Goal: Task Accomplishment & Management: Complete application form

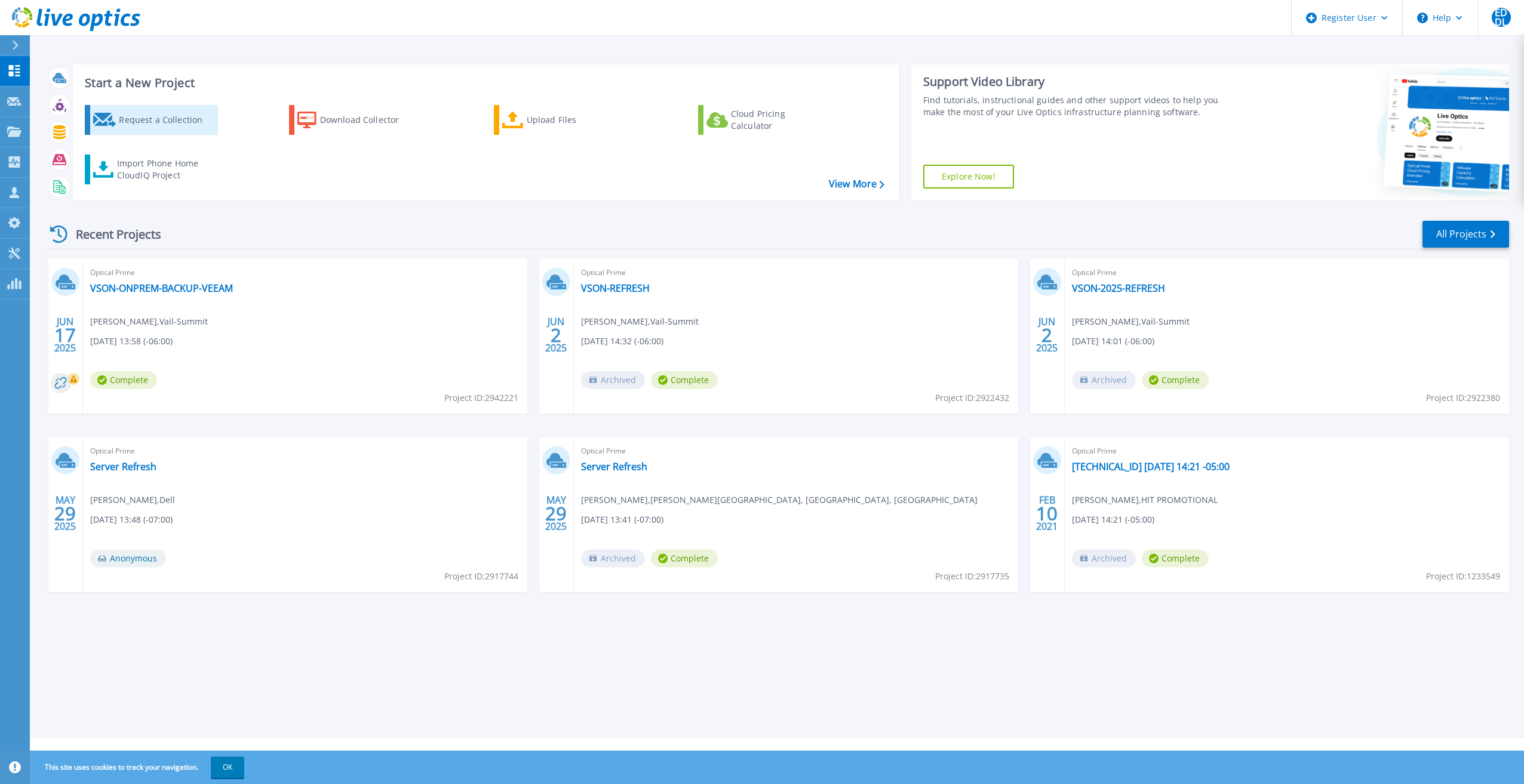
click at [157, 119] on div "Request a Collection" at bounding box center [166, 120] width 95 height 24
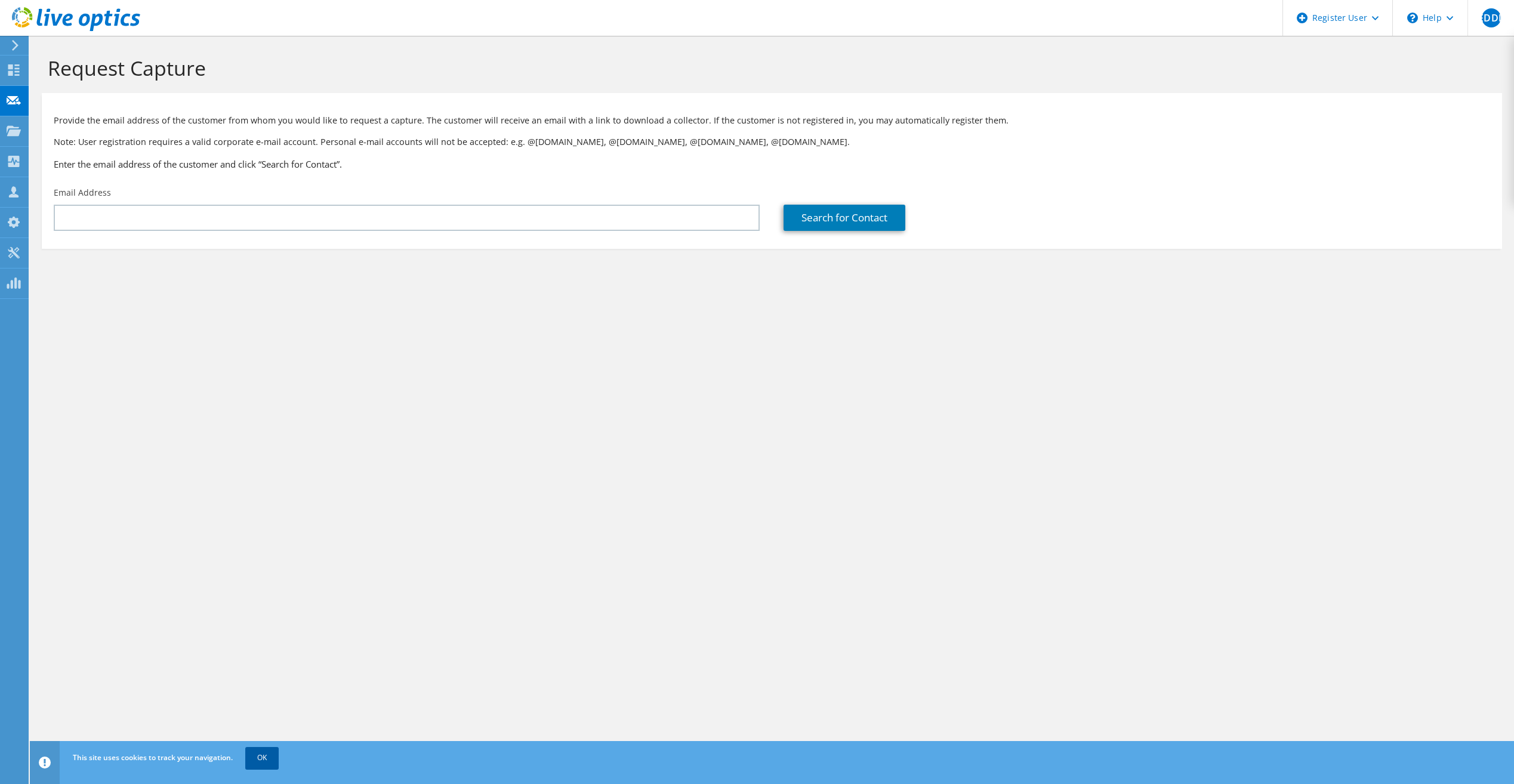
click at [262, 758] on link "OK" at bounding box center [262, 758] width 34 height 22
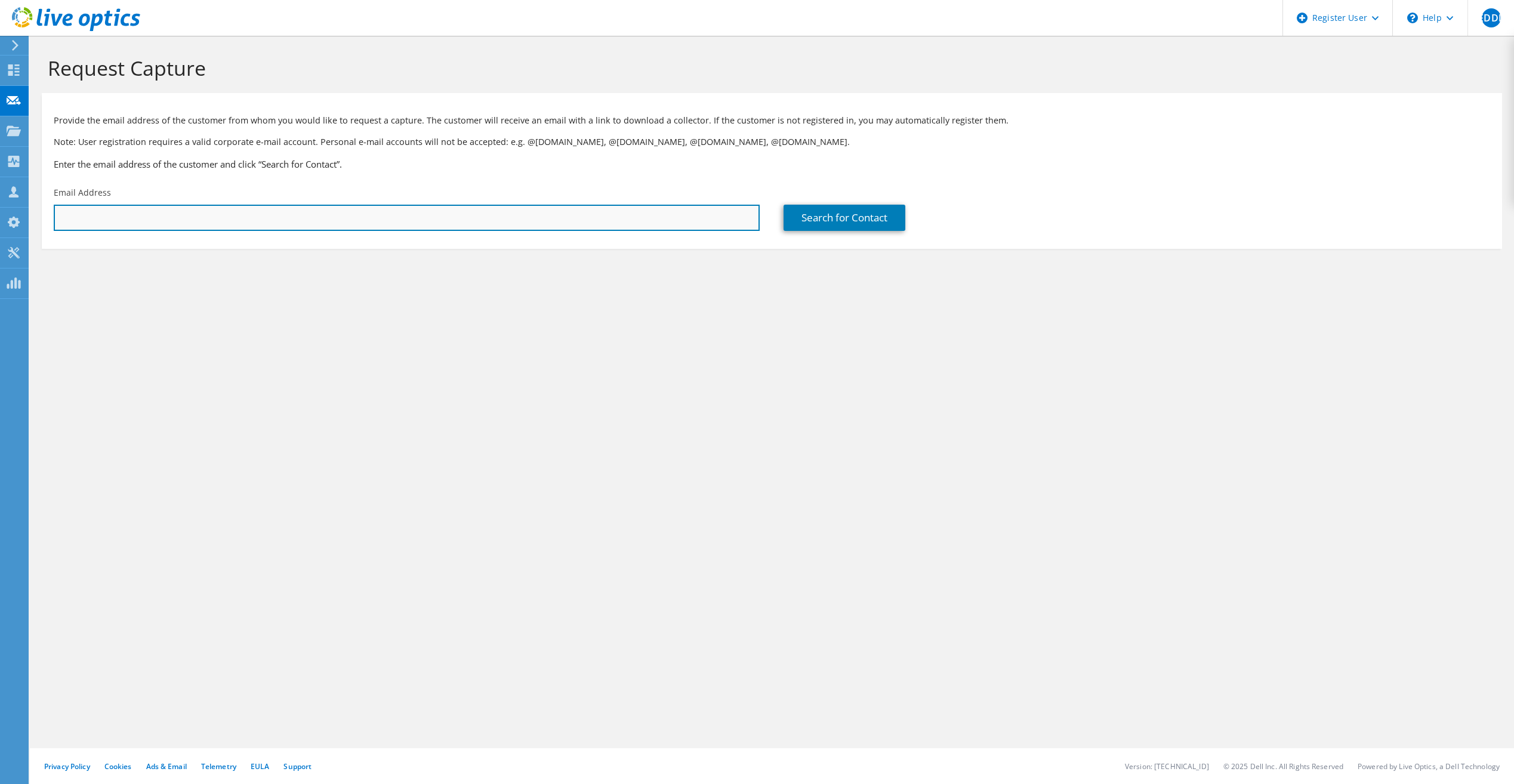
click at [248, 225] on input "text" at bounding box center [407, 217] width 706 height 26
paste input "[EMAIL_ADDRESS][DOMAIN_NAME]"
type input "[EMAIL_ADDRESS][DOMAIN_NAME]"
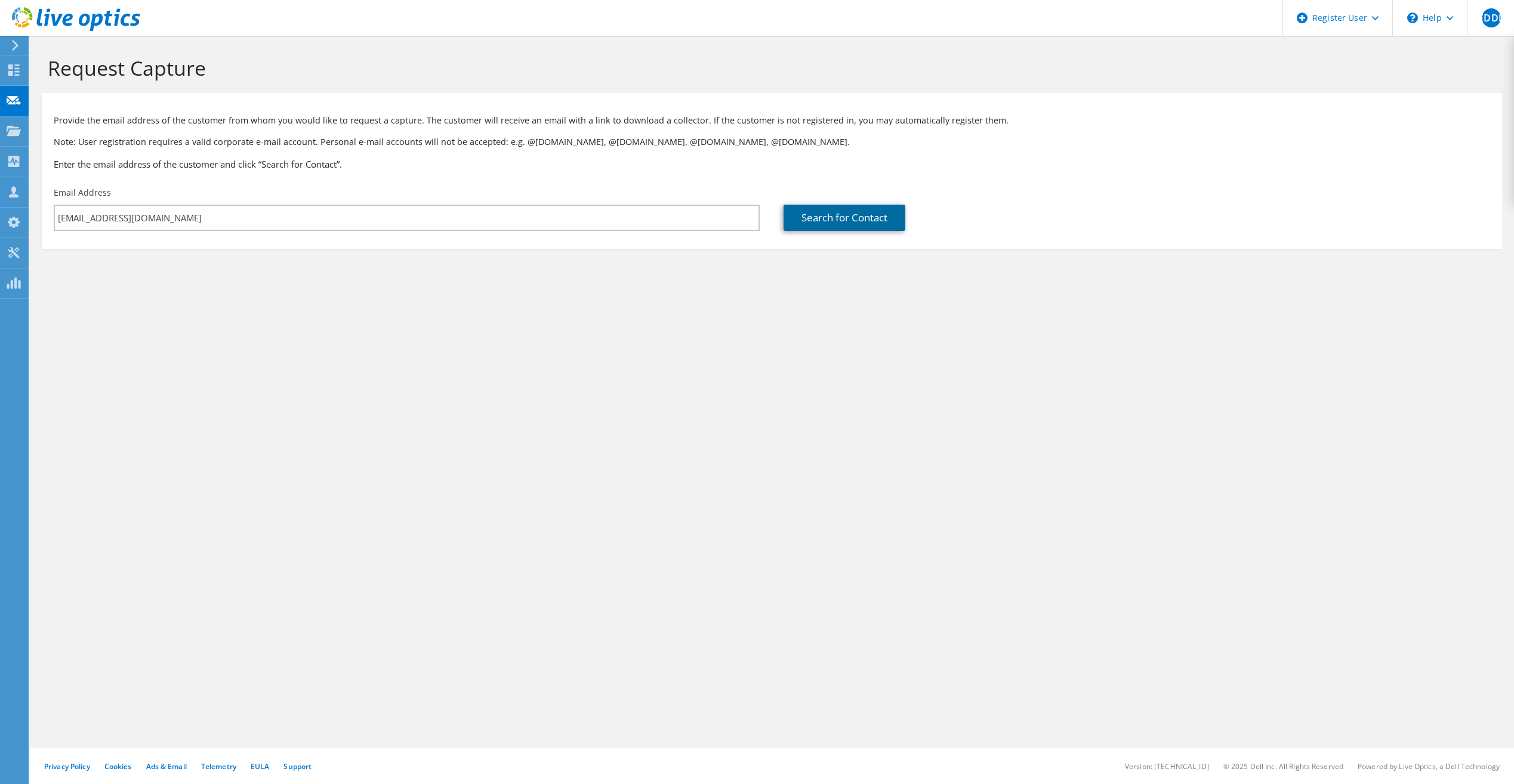
click at [802, 212] on link "Search for Contact" at bounding box center [844, 217] width 122 height 26
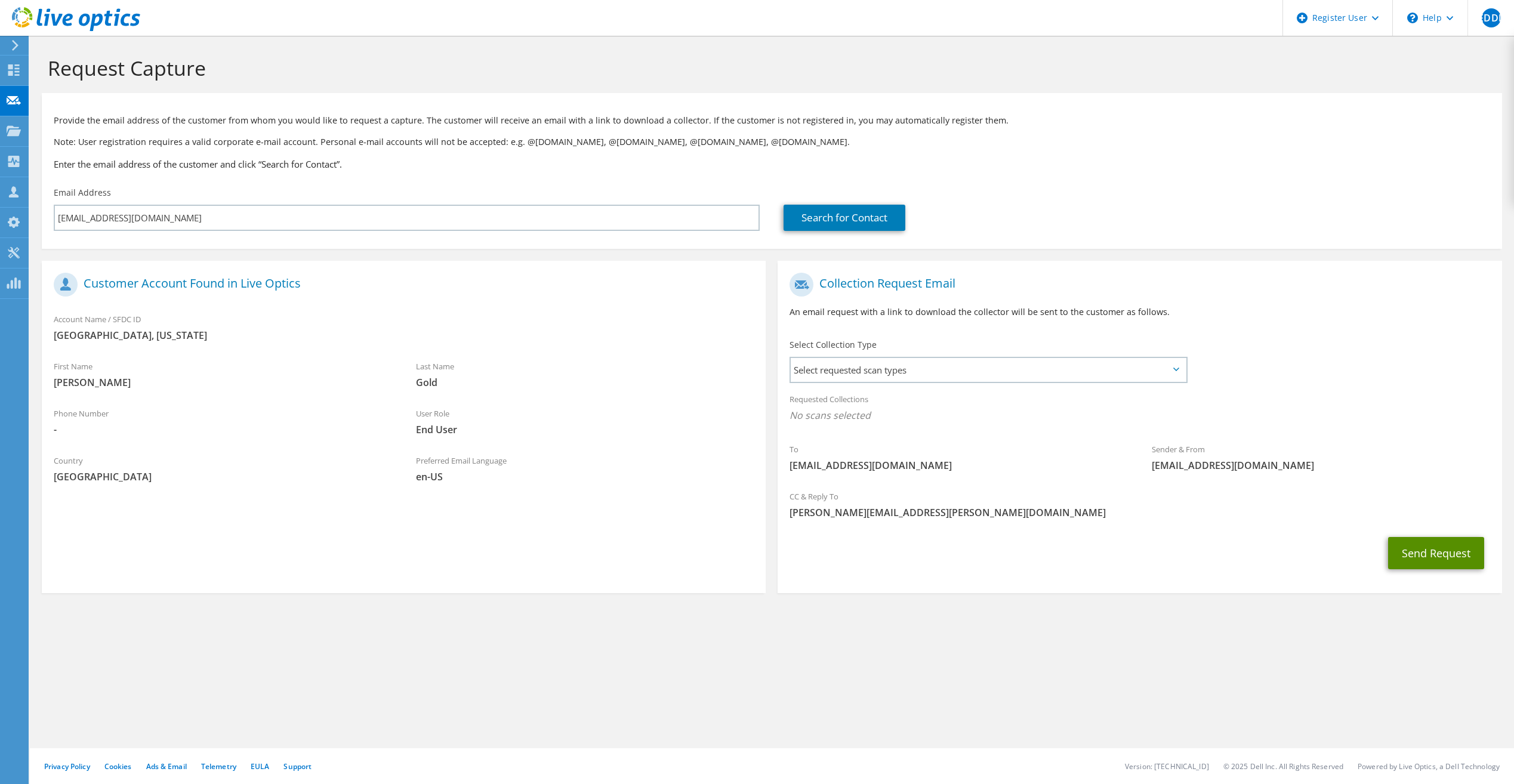
click at [1450, 562] on button "Send Request" at bounding box center [1436, 553] width 96 height 32
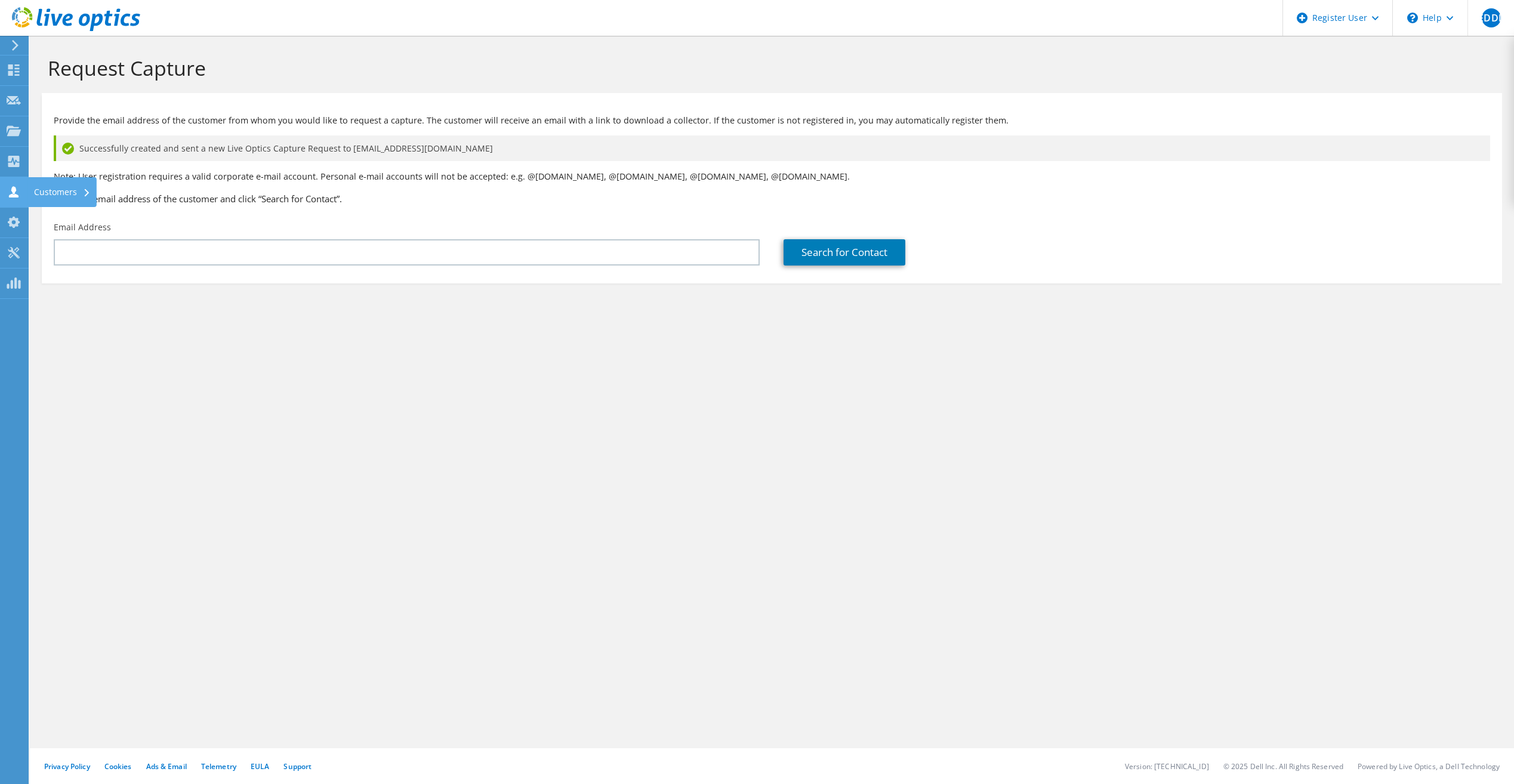
click at [15, 192] on icon at bounding box center [14, 192] width 14 height 11
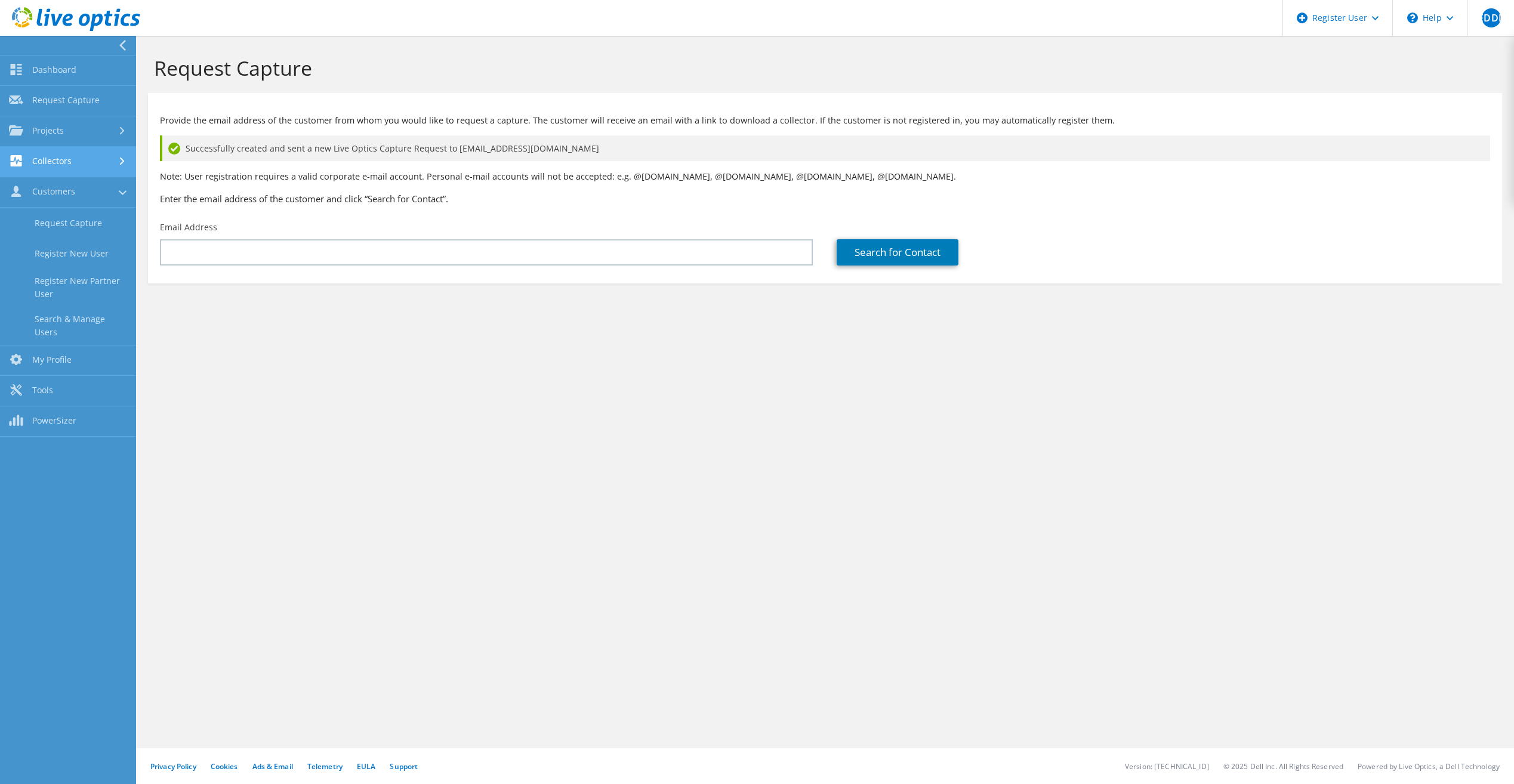
click at [61, 168] on link "Collectors" at bounding box center [68, 162] width 136 height 30
click at [65, 71] on link "Dashboard" at bounding box center [68, 71] width 136 height 30
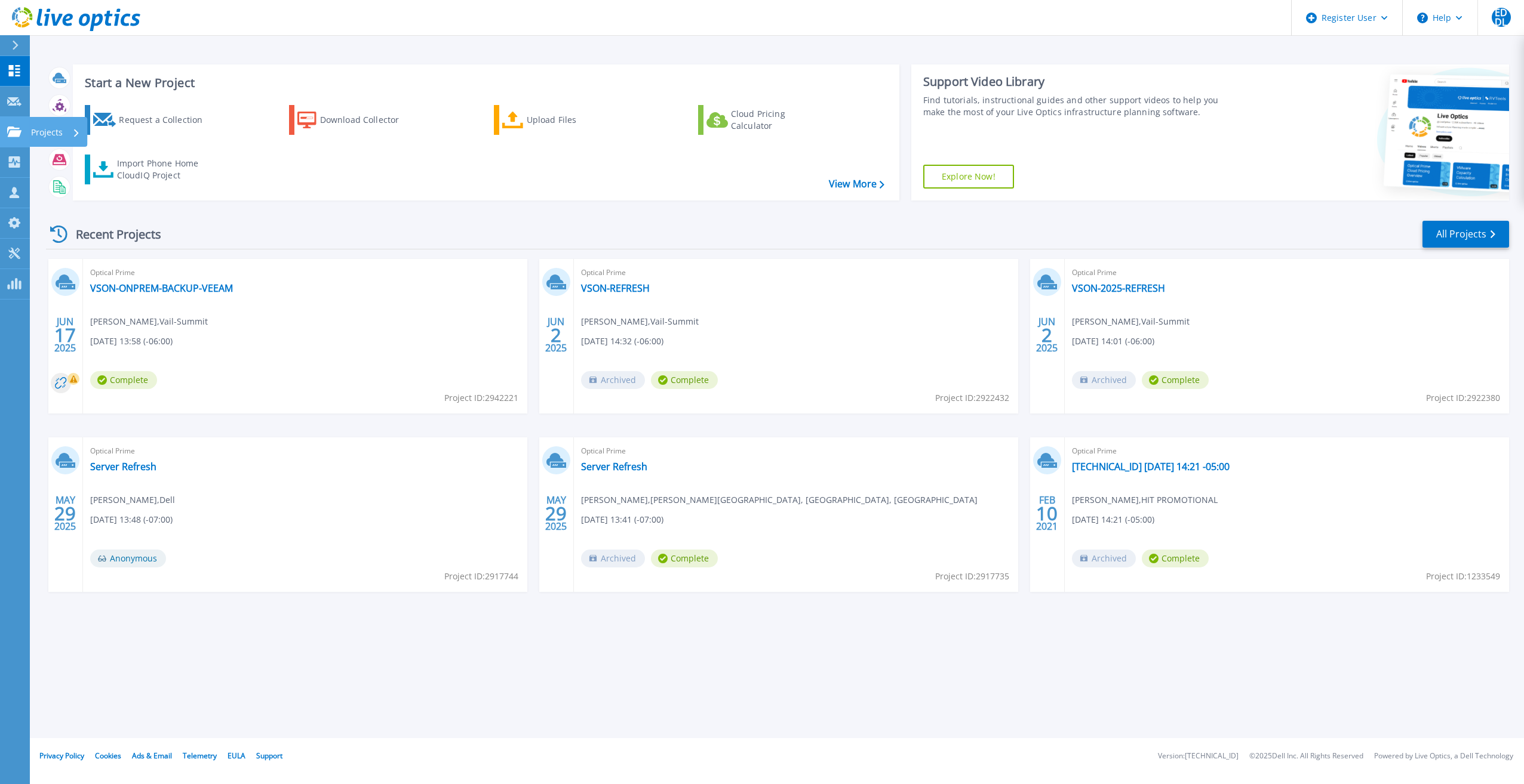
click at [26, 129] on link "Projects Projects" at bounding box center [14, 132] width 30 height 30
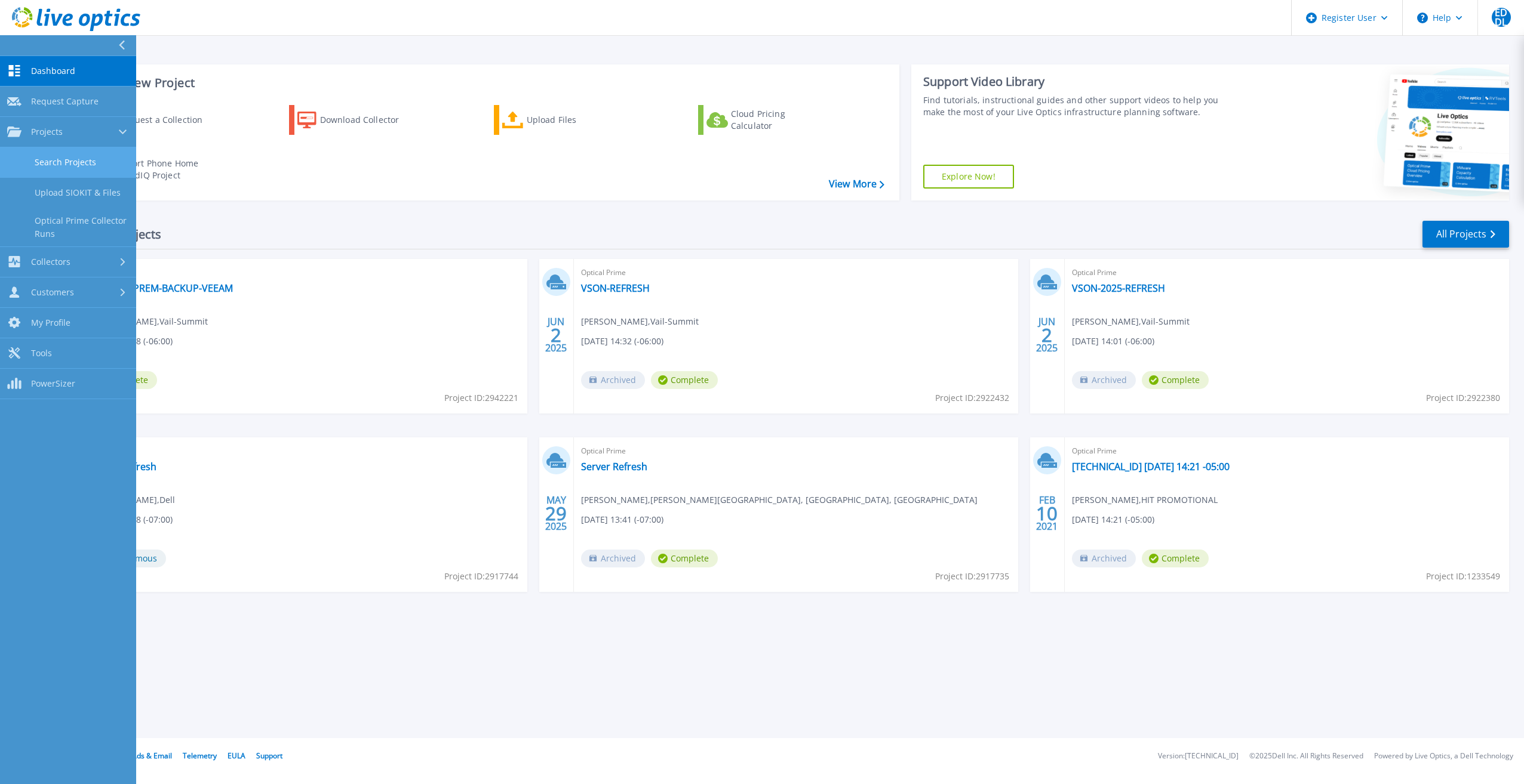
click at [46, 163] on link "Search Projects" at bounding box center [68, 163] width 136 height 30
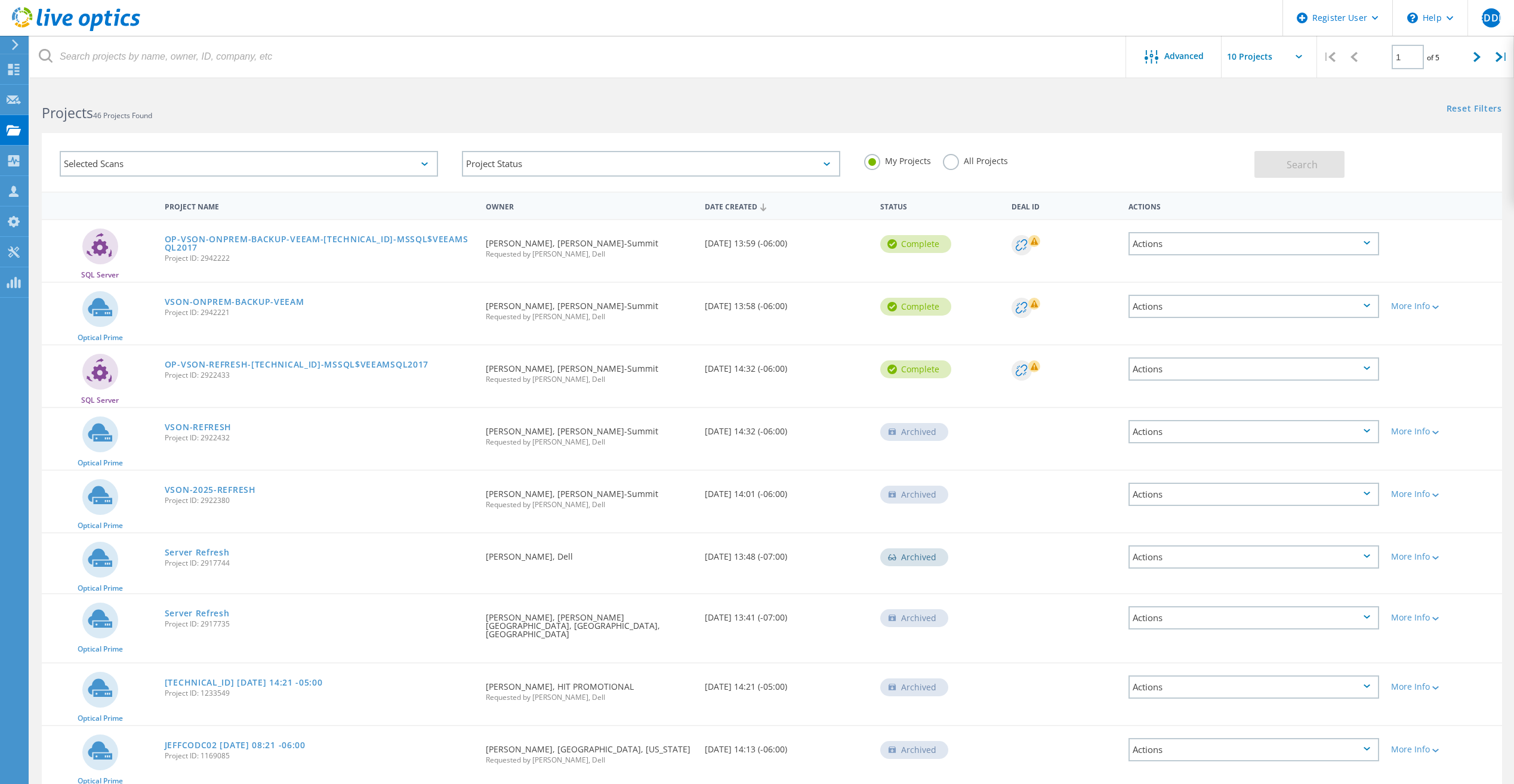
click at [261, 163] on div "Selected Scans" at bounding box center [249, 164] width 378 height 26
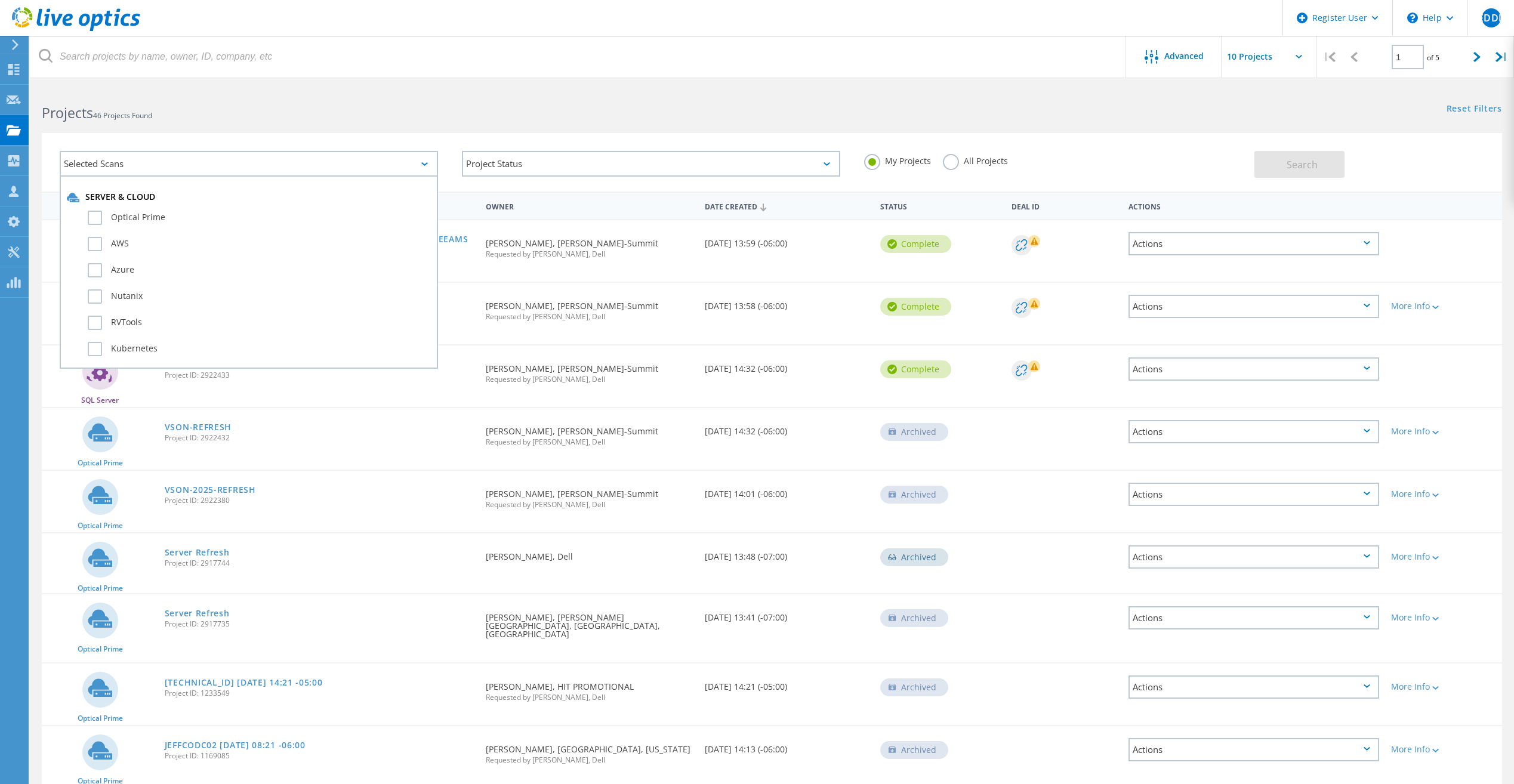
click at [261, 163] on div "Selected Scans" at bounding box center [249, 164] width 378 height 26
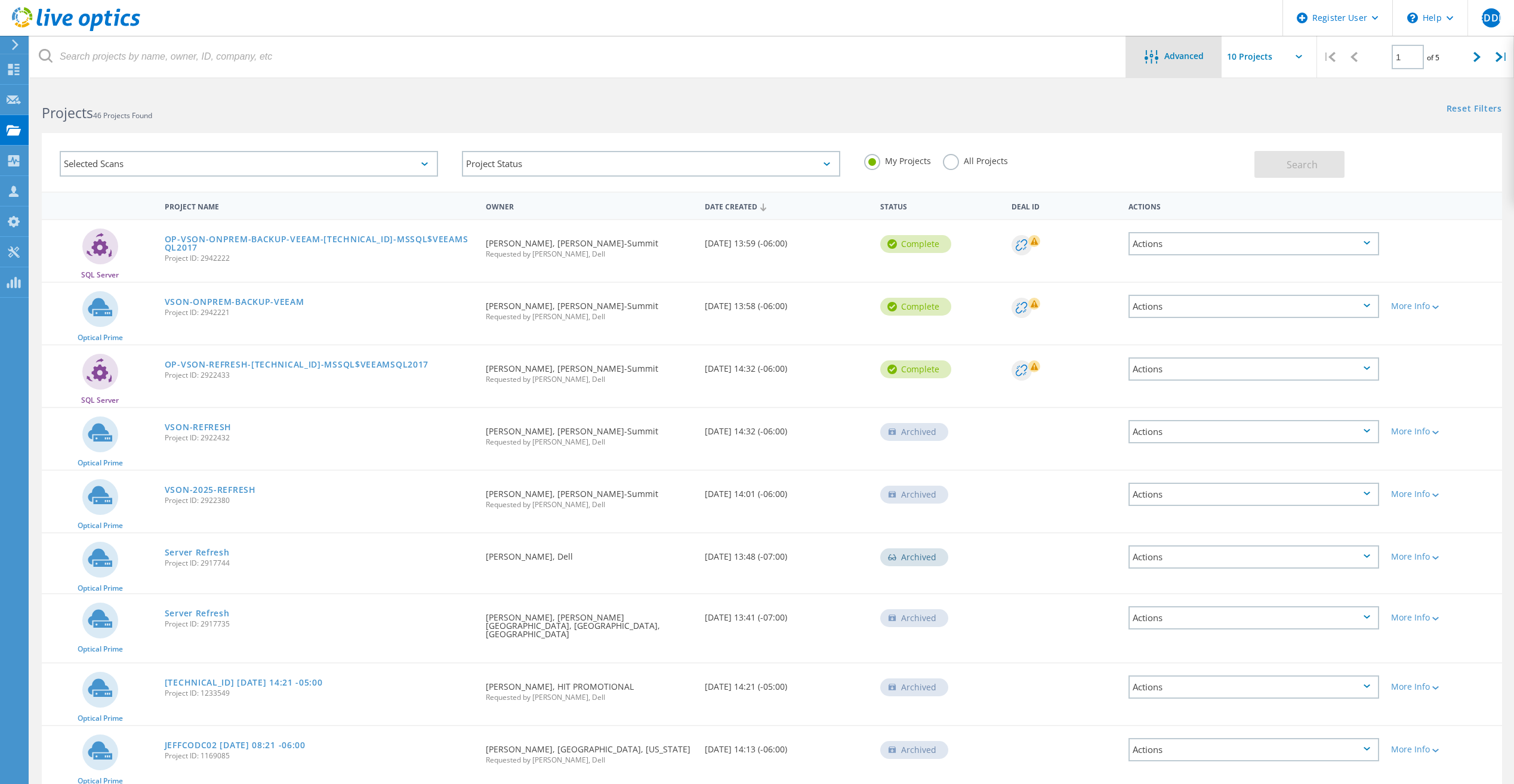
click at [1176, 67] on div "Advanced" at bounding box center [1174, 57] width 95 height 42
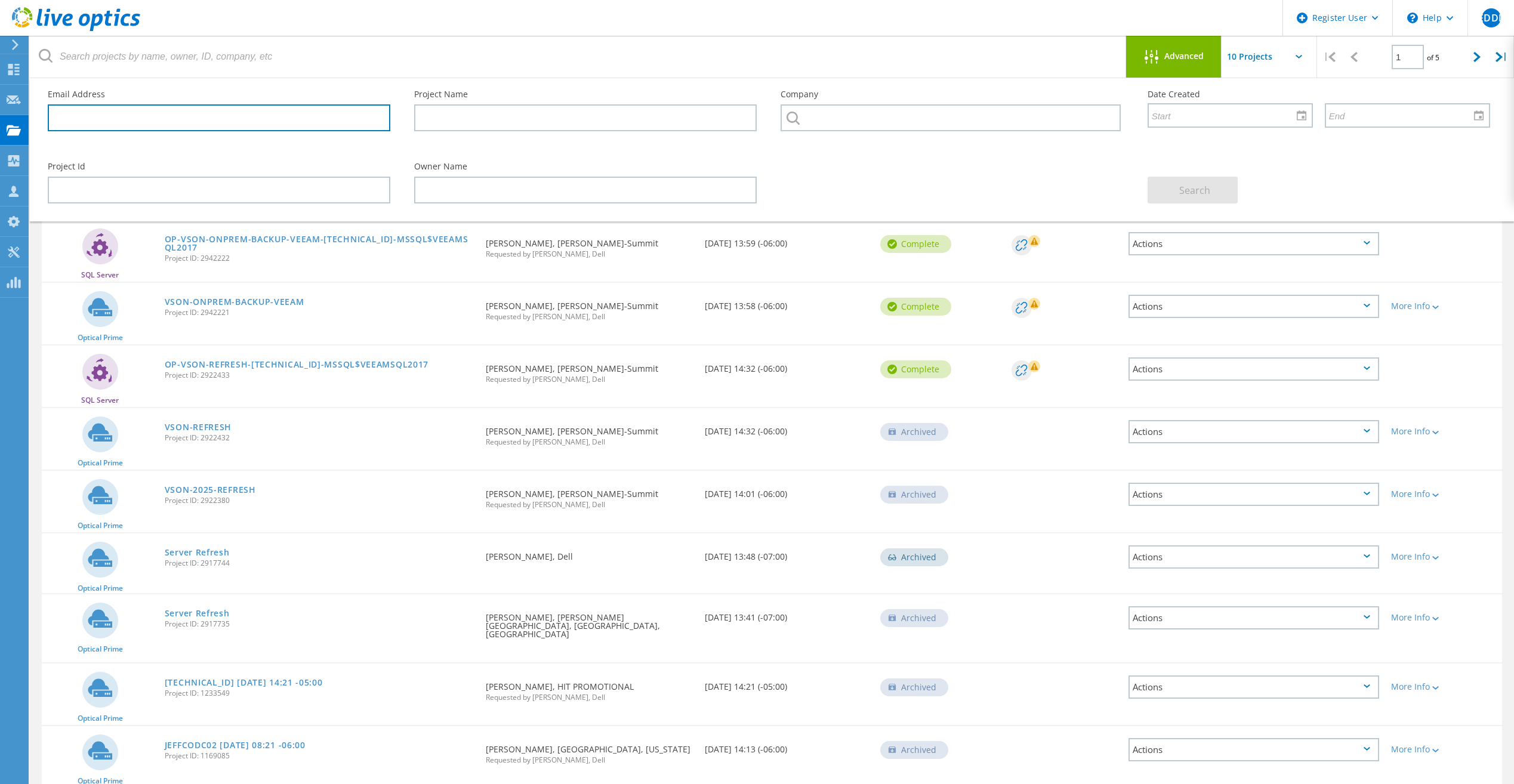
drag, startPoint x: 210, startPoint y: 132, endPoint x: 212, endPoint y: 122, distance: 10.2
paste input "[EMAIL_ADDRESS][DOMAIN_NAME]"
type input "[EMAIL_ADDRESS][DOMAIN_NAME]"
click at [1196, 191] on span "Search" at bounding box center [1195, 190] width 31 height 13
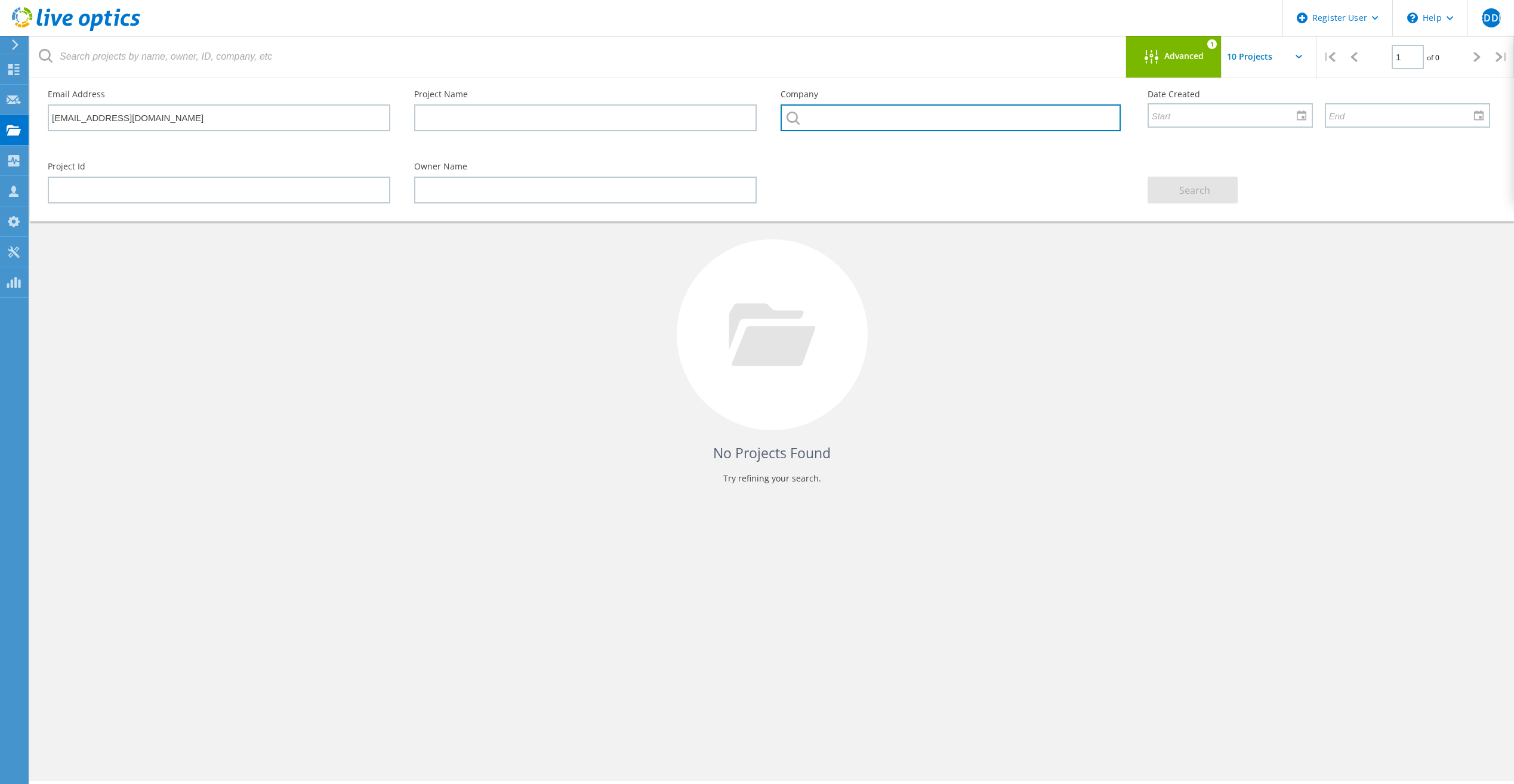
click at [1055, 122] on input "text" at bounding box center [951, 117] width 340 height 26
